Goal: Find specific page/section: Find specific page/section

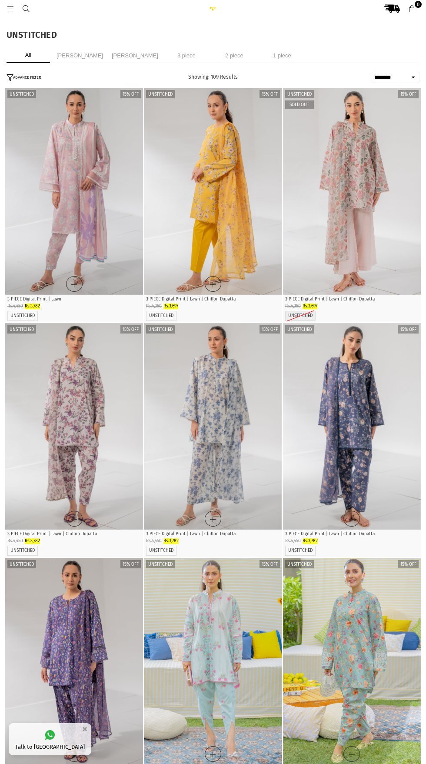
select select "******"
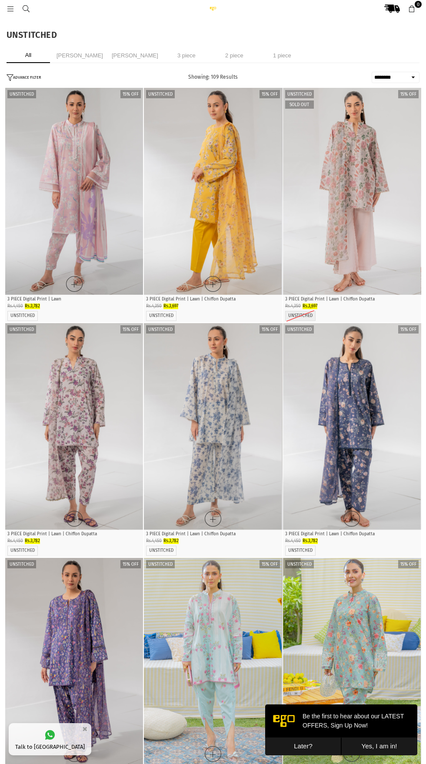
click at [125, 59] on li "[PERSON_NAME]" at bounding box center [135, 55] width 51 height 15
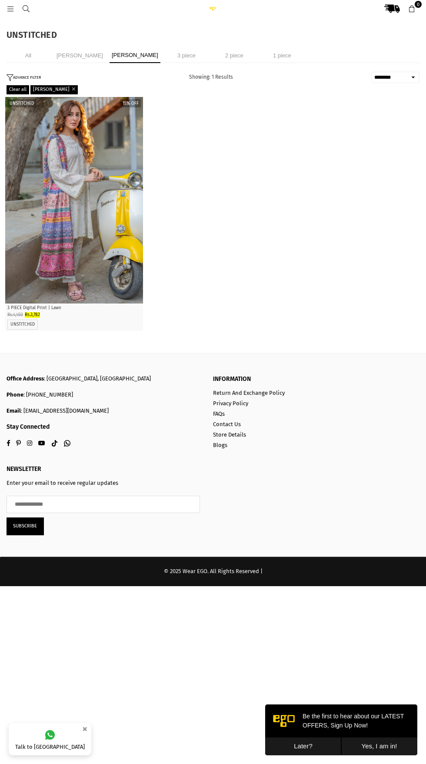
click at [173, 53] on li "3 piece" at bounding box center [186, 55] width 43 height 15
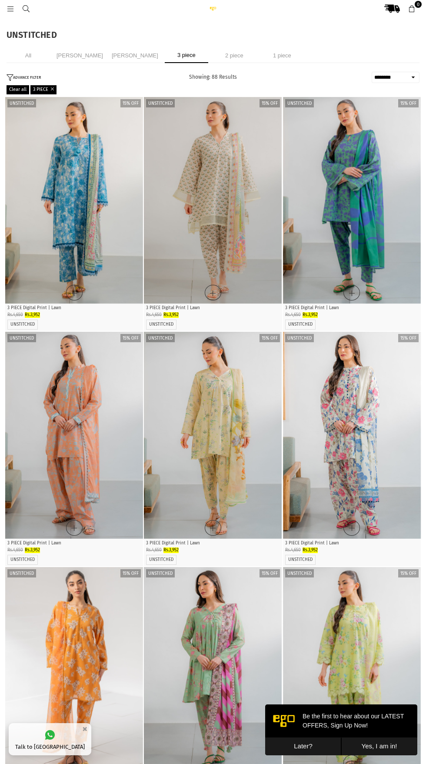
click at [226, 57] on li "2 piece" at bounding box center [234, 55] width 43 height 15
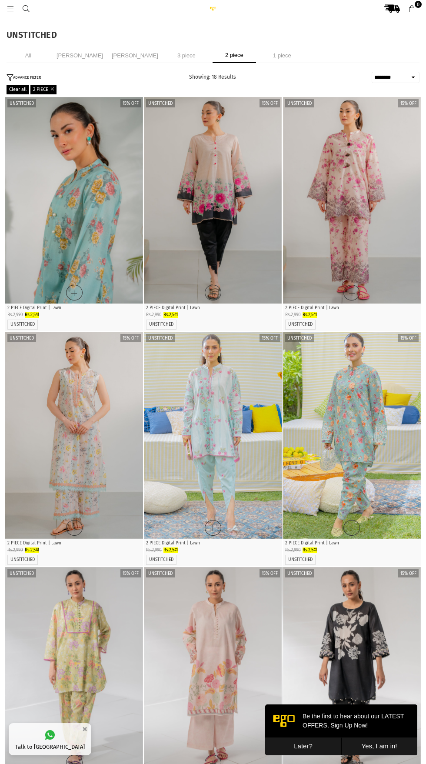
click at [263, 63] on div "All [PERSON_NAME] [PERSON_NAME] 3 piece 2 piece 1 piece" at bounding box center [213, 55] width 413 height 15
click at [279, 50] on li "1 piece" at bounding box center [281, 55] width 43 height 15
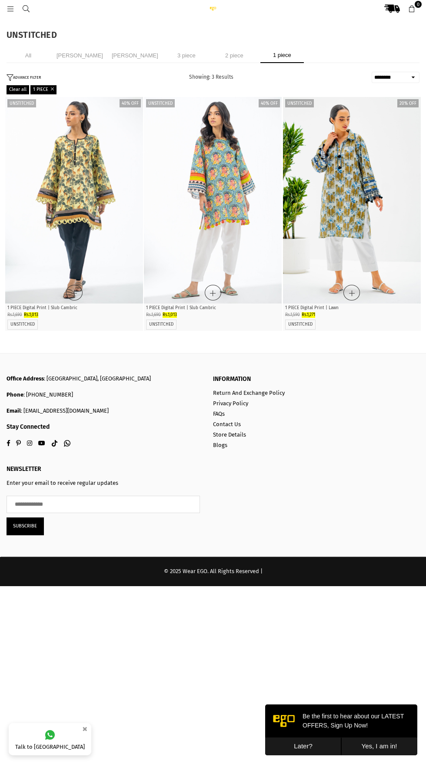
click at [171, 49] on li "3 piece" at bounding box center [186, 55] width 43 height 15
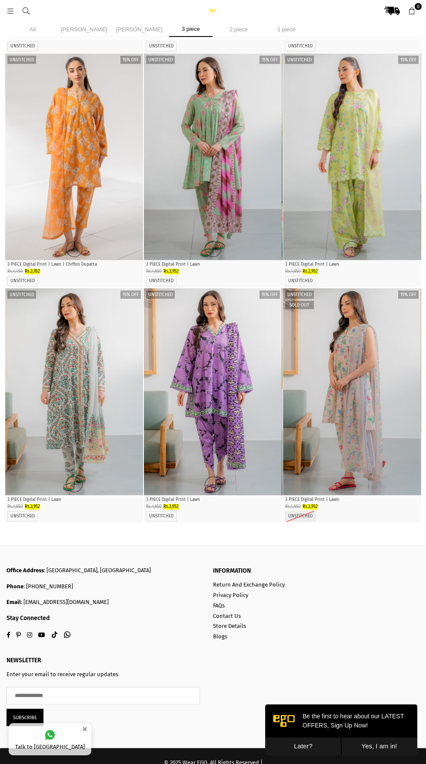
scroll to position [505, 0]
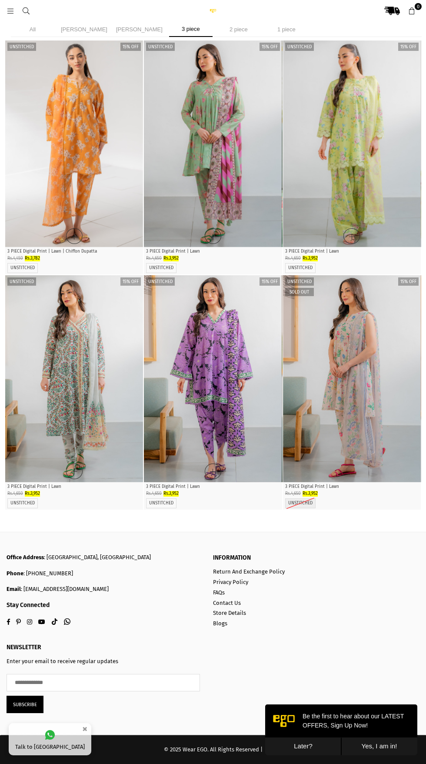
click at [228, 25] on li "2 piece" at bounding box center [238, 29] width 43 height 15
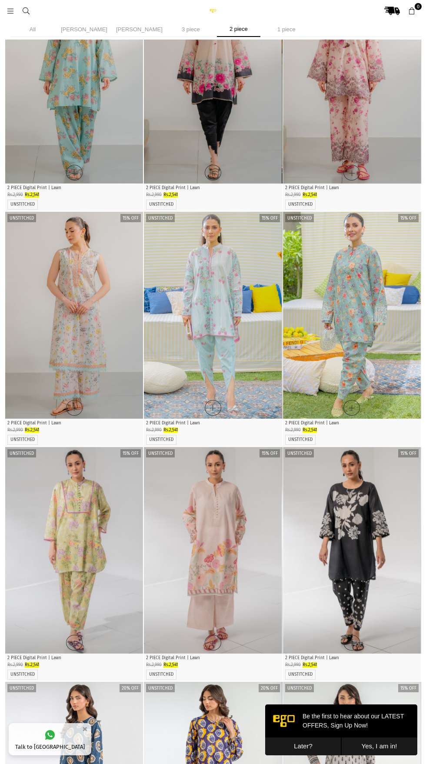
scroll to position [61, 0]
